Goal: Information Seeking & Learning: Learn about a topic

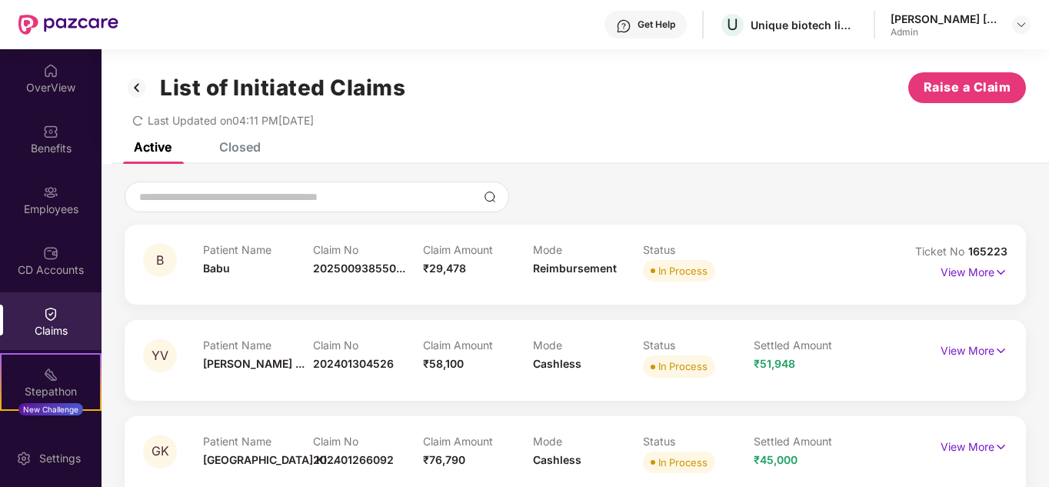
click at [920, 27] on div "Admin" at bounding box center [944, 32] width 108 height 12
click at [657, 25] on div "Get Help" at bounding box center [656, 24] width 38 height 12
click at [37, 74] on div "OverView" at bounding box center [50, 78] width 101 height 58
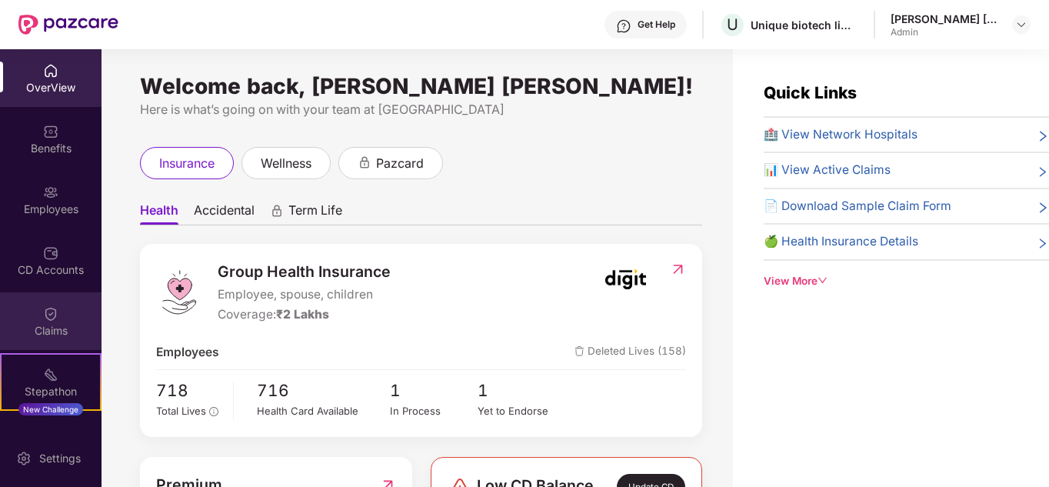
click at [49, 317] on img at bounding box center [50, 313] width 15 height 15
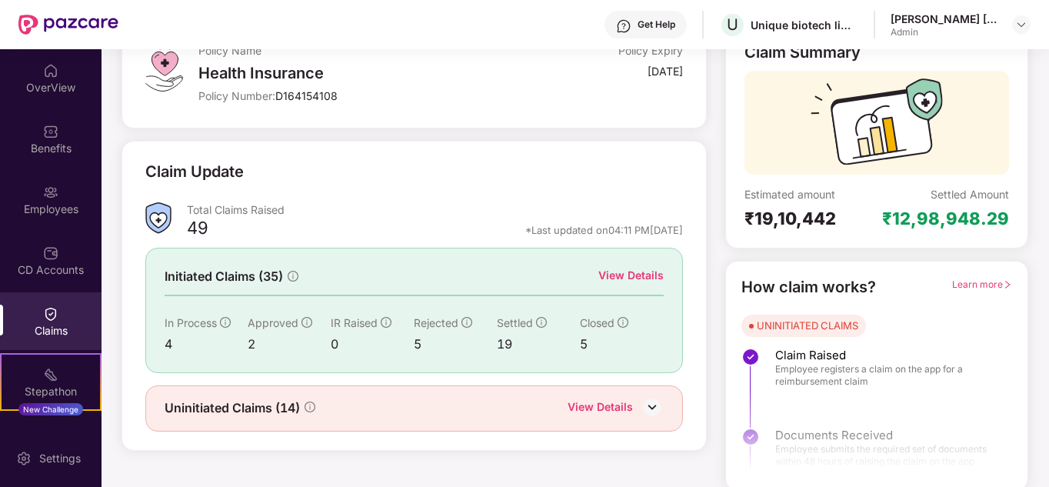
scroll to position [115, 0]
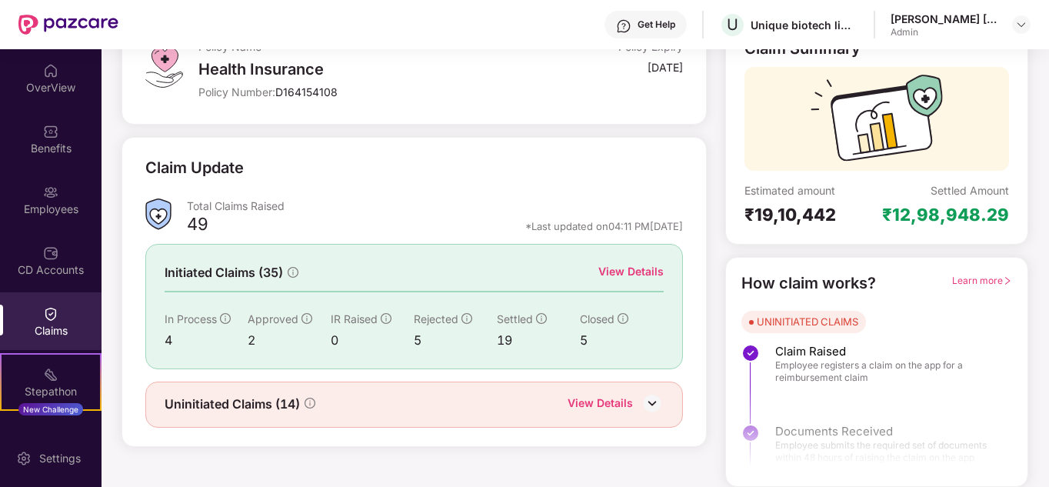
click at [616, 273] on div "View Details" at bounding box center [630, 271] width 65 height 17
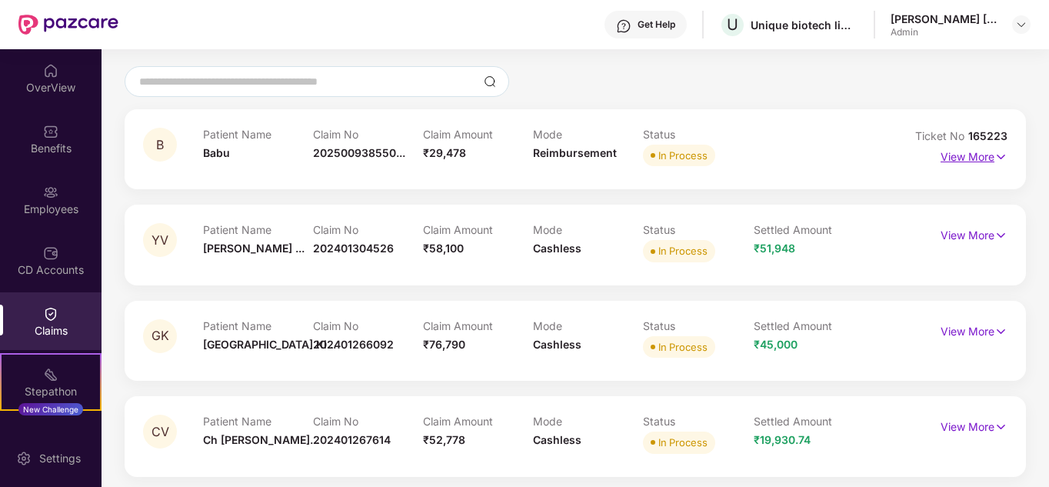
click at [984, 151] on p "View More" at bounding box center [973, 155] width 67 height 21
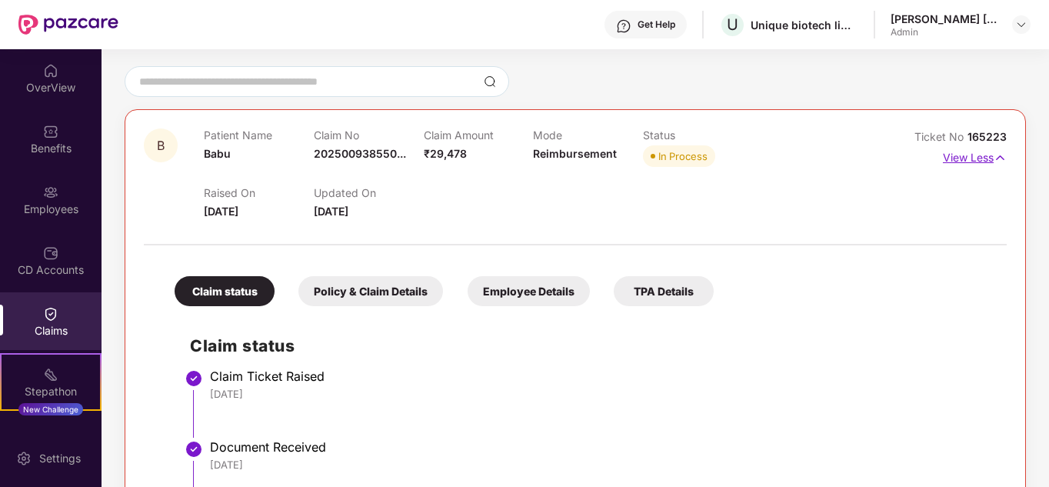
click at [983, 155] on p "View Less" at bounding box center [975, 155] width 64 height 21
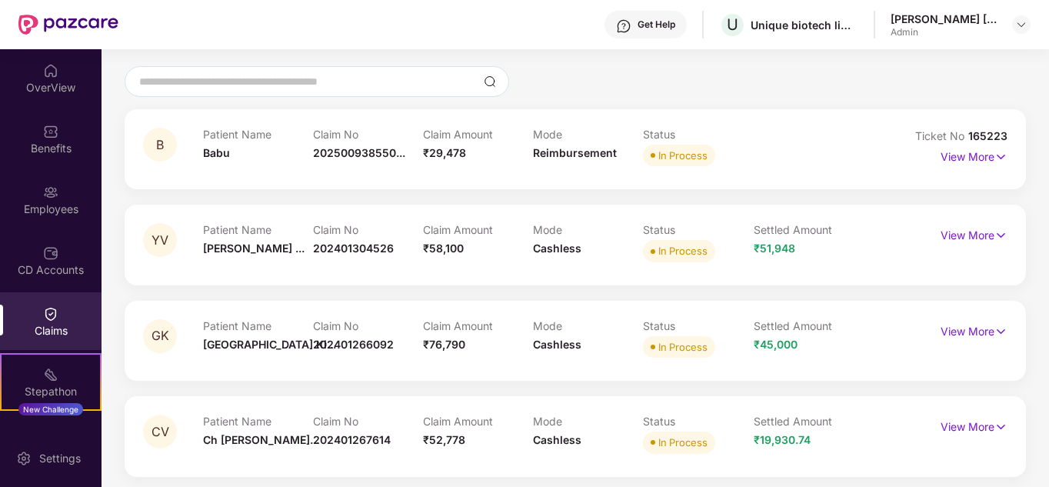
scroll to position [121, 0]
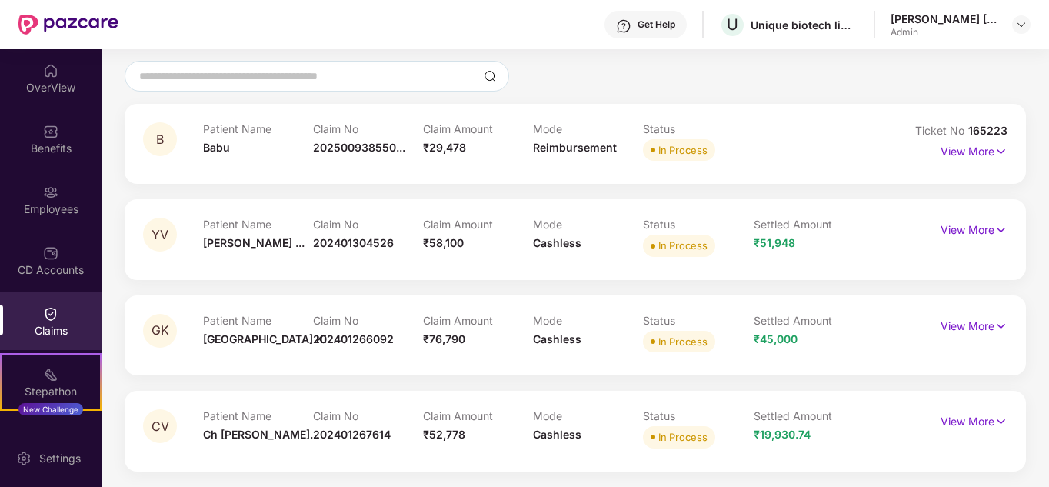
click at [968, 223] on p "View More" at bounding box center [973, 228] width 67 height 21
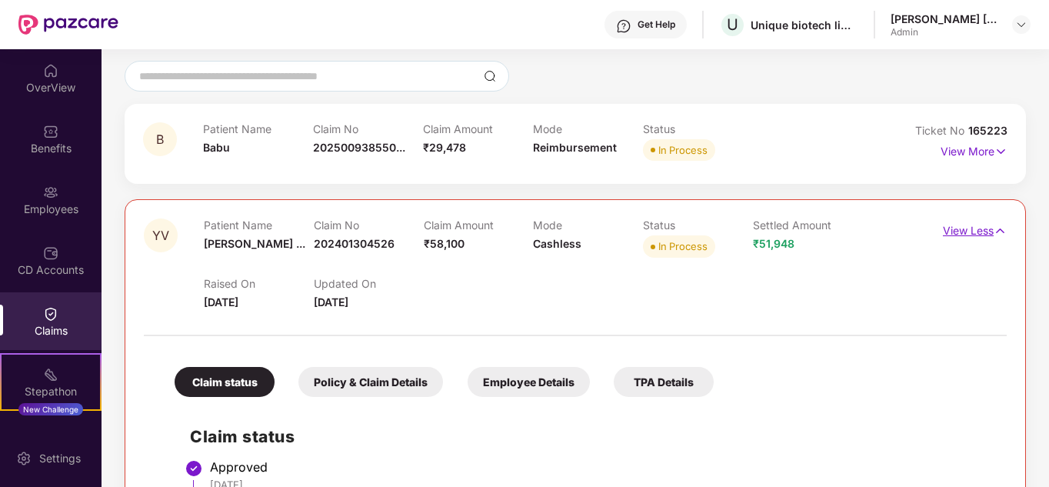
click at [969, 225] on p "View Less" at bounding box center [975, 228] width 64 height 21
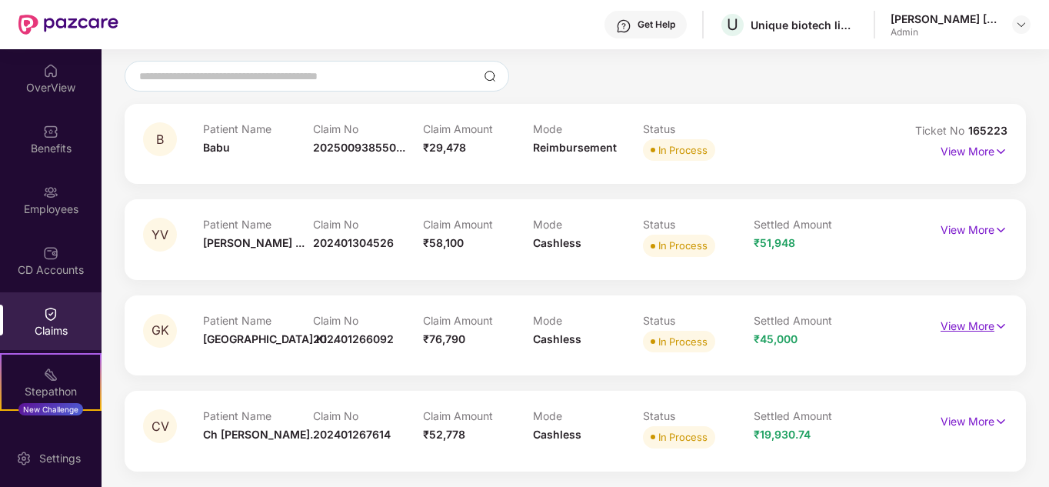
click at [965, 320] on p "View More" at bounding box center [973, 324] width 67 height 21
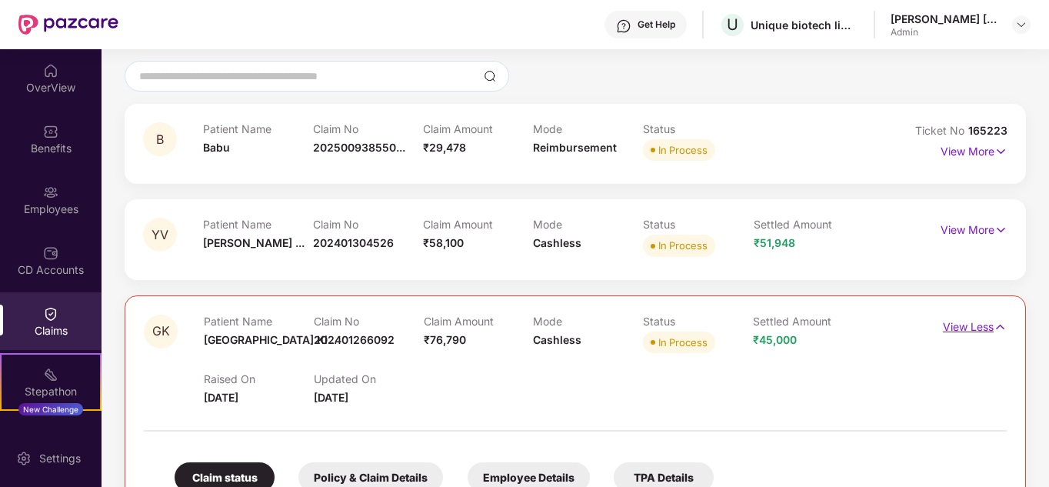
click at [975, 323] on p "View Less" at bounding box center [975, 324] width 64 height 21
